Goal: Navigation & Orientation: Find specific page/section

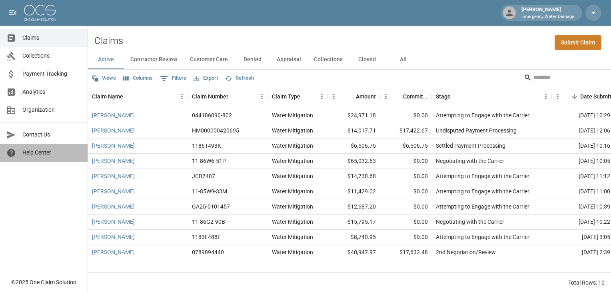
click at [44, 154] on span "Help Center" at bounding box center [51, 152] width 59 height 8
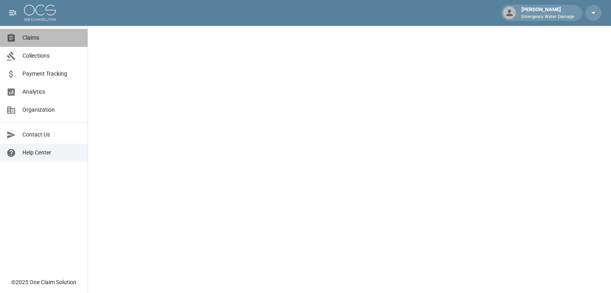
click at [21, 38] on div "Claims" at bounding box center [14, 38] width 16 height 10
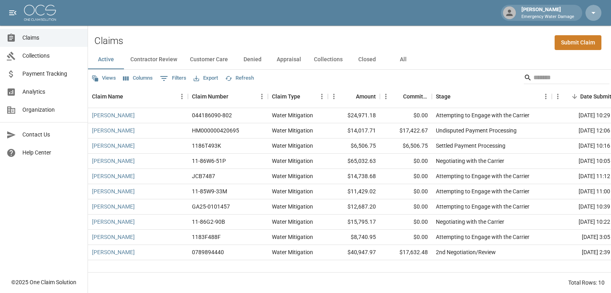
click at [595, 12] on icon "button" at bounding box center [594, 13] width 10 height 10
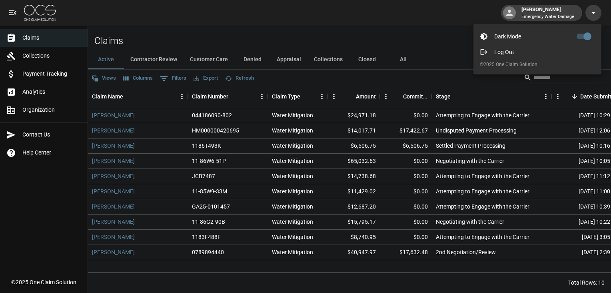
click at [600, 11] on div at bounding box center [305, 146] width 611 height 293
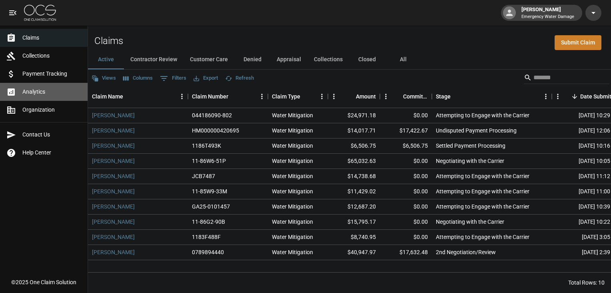
click at [36, 91] on span "Analytics" at bounding box center [51, 92] width 59 height 8
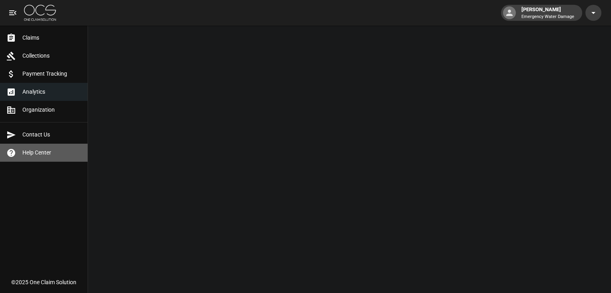
click at [48, 146] on link "Help Center" at bounding box center [44, 153] width 88 height 18
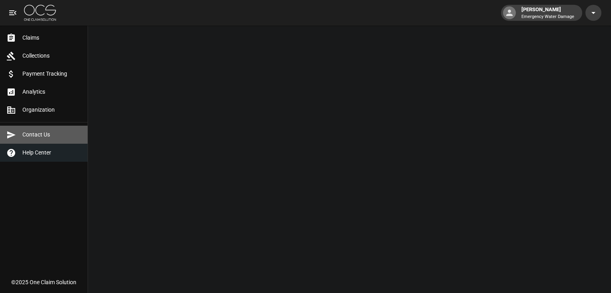
click at [41, 139] on link "Contact Us" at bounding box center [44, 135] width 88 height 18
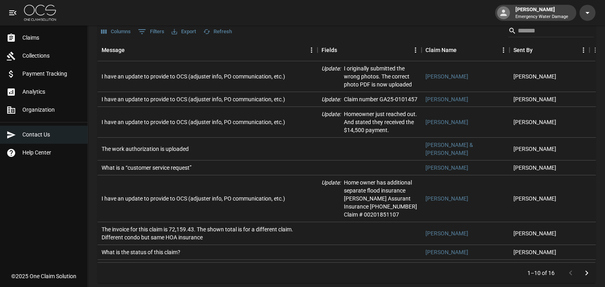
scroll to position [187, 0]
drag, startPoint x: 605, startPoint y: 154, endPoint x: 605, endPoint y: 168, distance: 14.4
click at [605, 168] on html "[PERSON_NAME] Emergency Water Damage Claims Collections Payment Tracking Analyt…" at bounding box center [302, 57] width 605 height 489
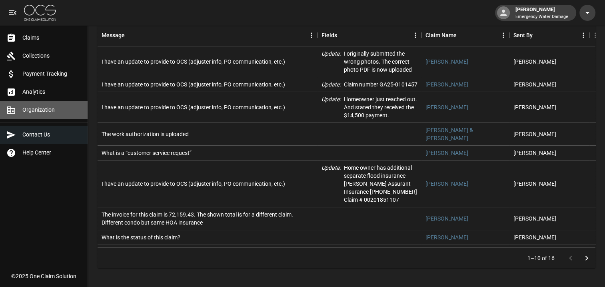
click at [34, 107] on span "Organization" at bounding box center [51, 110] width 59 height 8
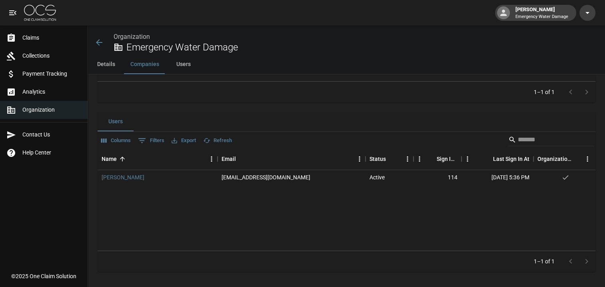
scroll to position [300, 0]
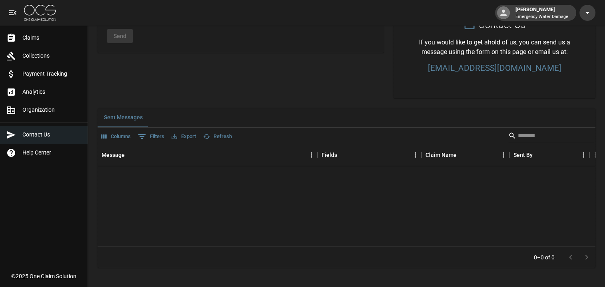
scroll to position [82, 0]
